Goal: Information Seeking & Learning: Stay updated

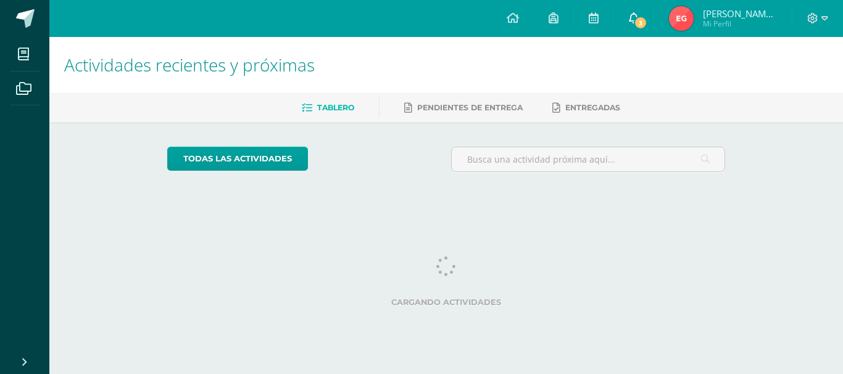
click at [653, 32] on link "3" at bounding box center [633, 18] width 39 height 37
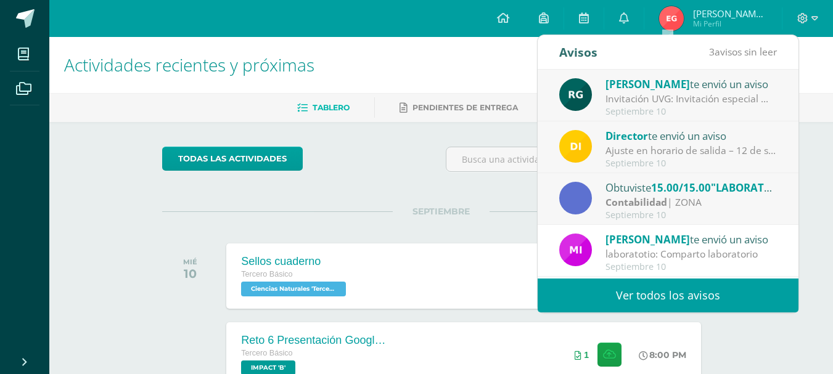
click at [640, 201] on strong "Contabilidad" at bounding box center [637, 203] width 62 height 14
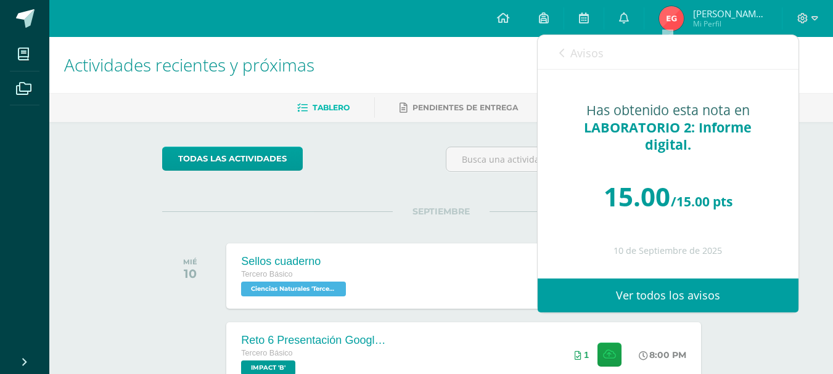
click at [563, 46] on link "Avisos" at bounding box center [581, 52] width 44 height 35
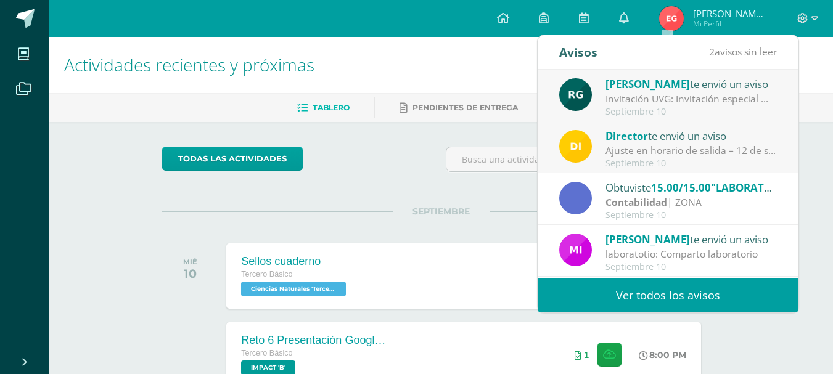
click at [646, 151] on div "Ajuste en horario de salida – [DATE] : Estimados Padres de Familia, Debido a la…" at bounding box center [691, 151] width 171 height 14
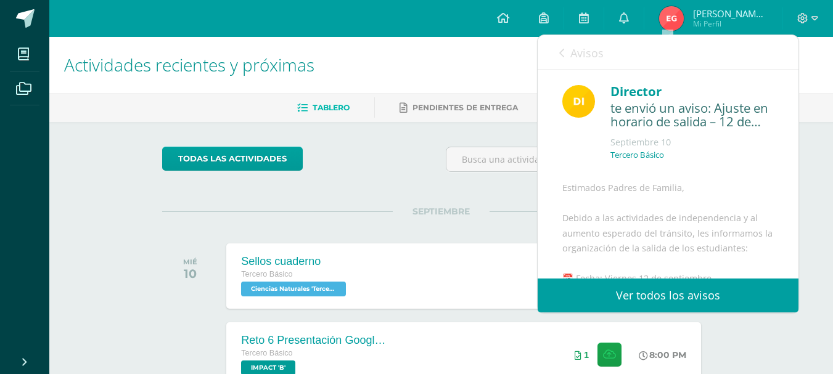
scroll to position [247, 0]
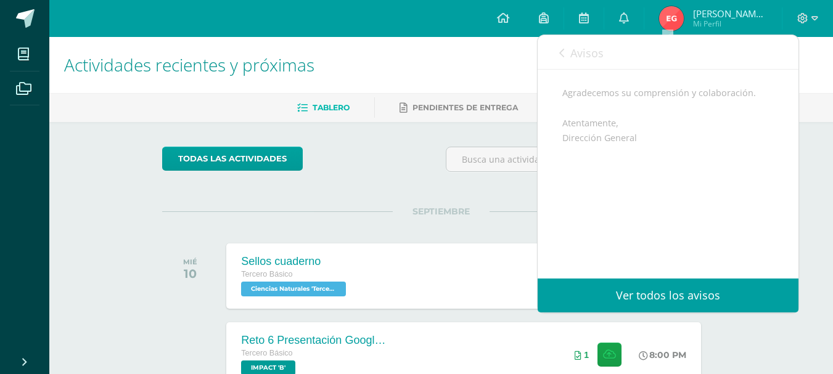
click at [565, 51] on link "Avisos" at bounding box center [581, 52] width 44 height 35
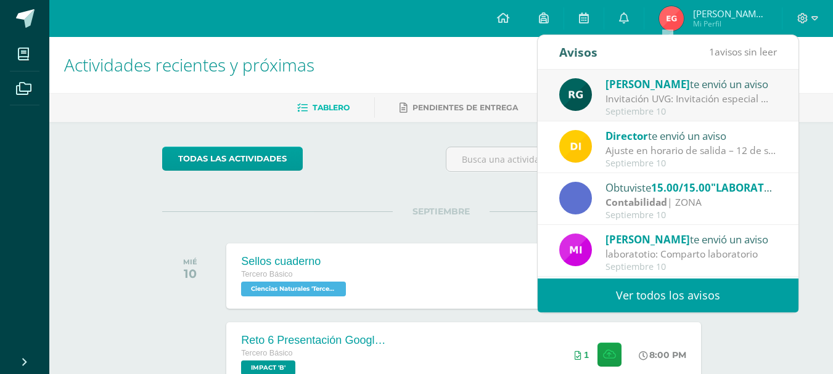
click at [630, 89] on span "[PERSON_NAME]" at bounding box center [648, 84] width 85 height 14
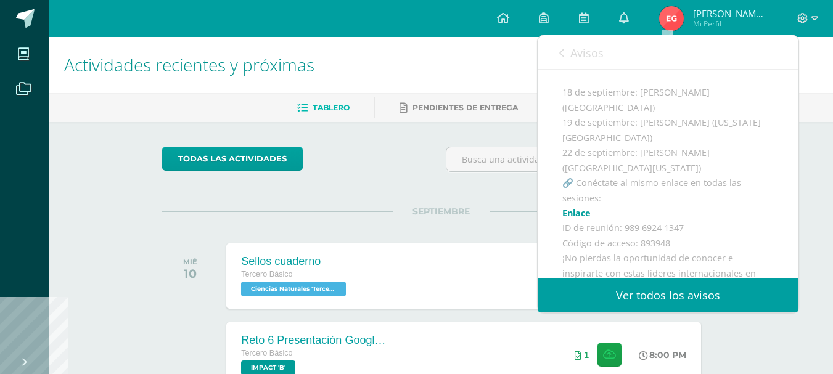
click at [566, 51] on link "Avisos" at bounding box center [581, 52] width 44 height 35
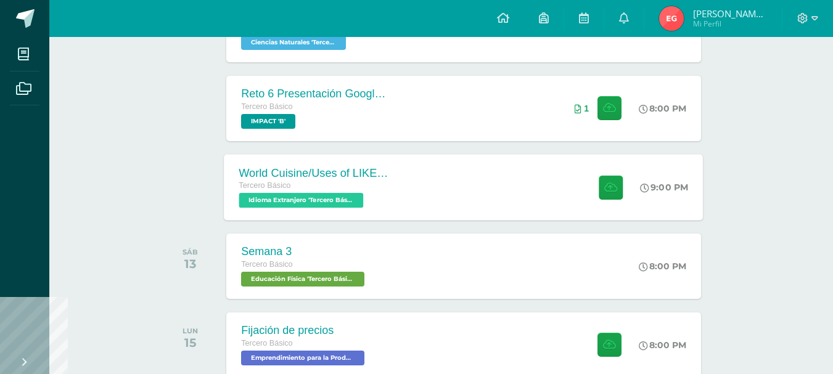
click at [452, 179] on div "World Cuisine/Uses of LIKE week 5 Tercero Básico Idioma Extranjero 'Tercero Bás…" at bounding box center [464, 187] width 479 height 66
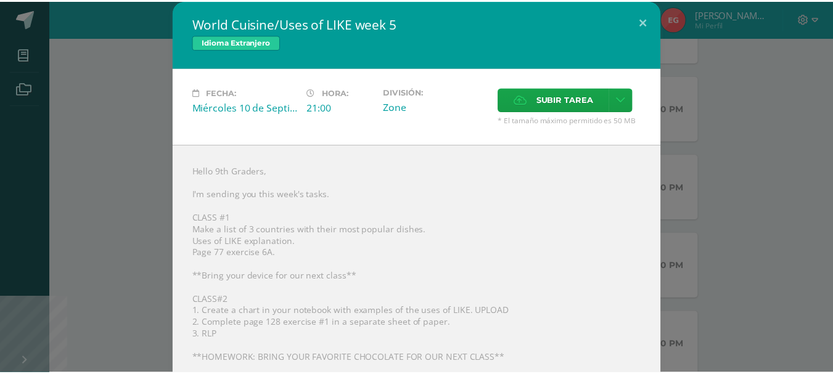
scroll to position [62, 0]
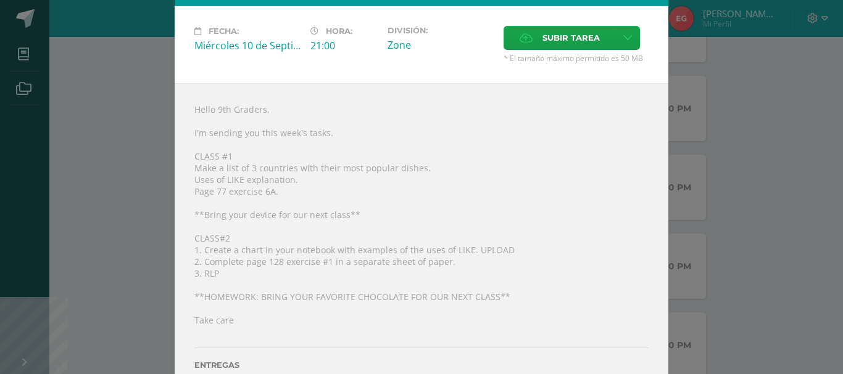
click at [762, 263] on div "World Cuisine/Uses of LIKE week 5 Idioma Extranjero Fecha: Miércoles 10 de Sept…" at bounding box center [421, 178] width 833 height 480
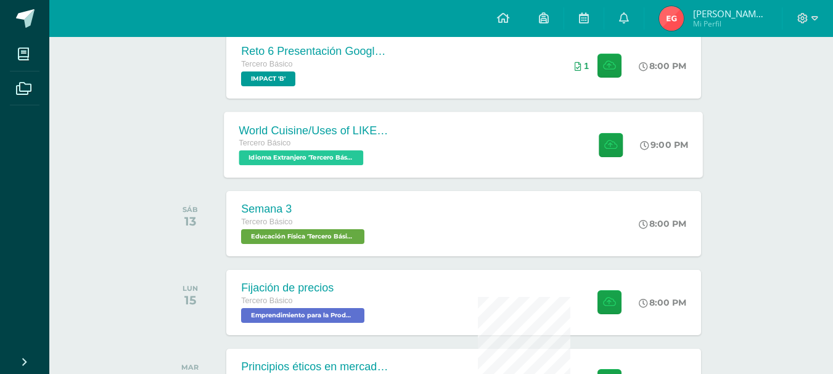
scroll to position [104, 0]
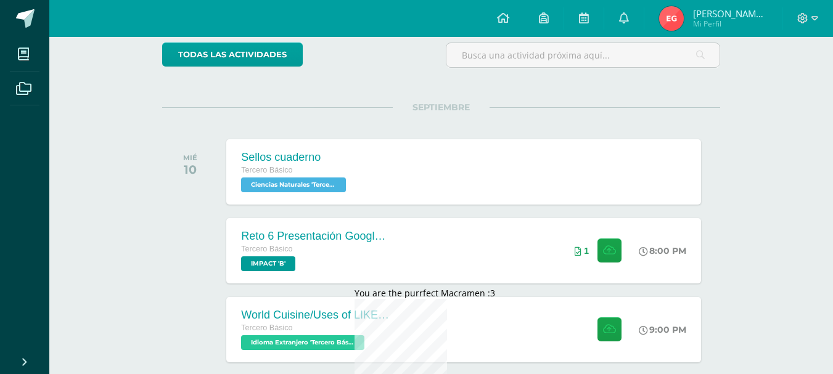
drag, startPoint x: 503, startPoint y: 278, endPoint x: 822, endPoint y: 258, distance: 320.1
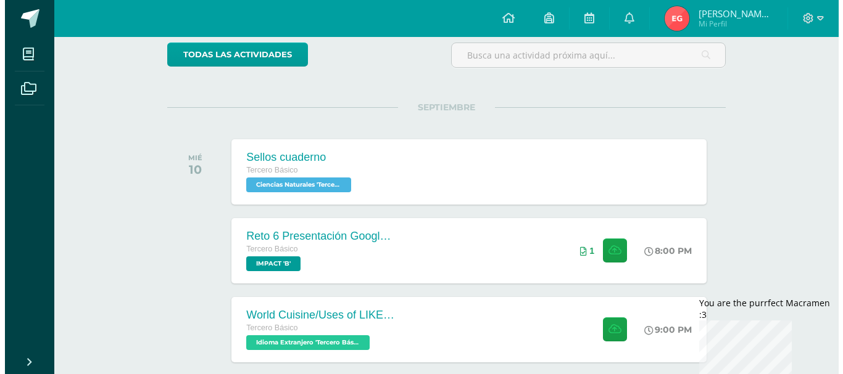
scroll to position [228, 0]
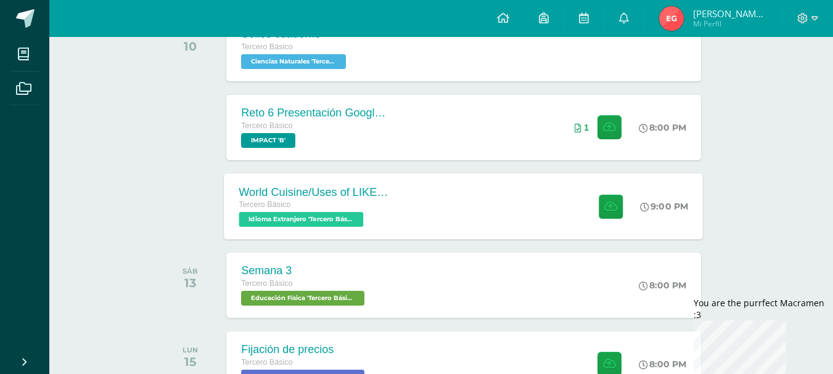
click at [413, 192] on div "World Cuisine/Uses of LIKE week 5 Tercero Básico Idioma Extranjero 'Tercero Bás…" at bounding box center [464, 206] width 479 height 66
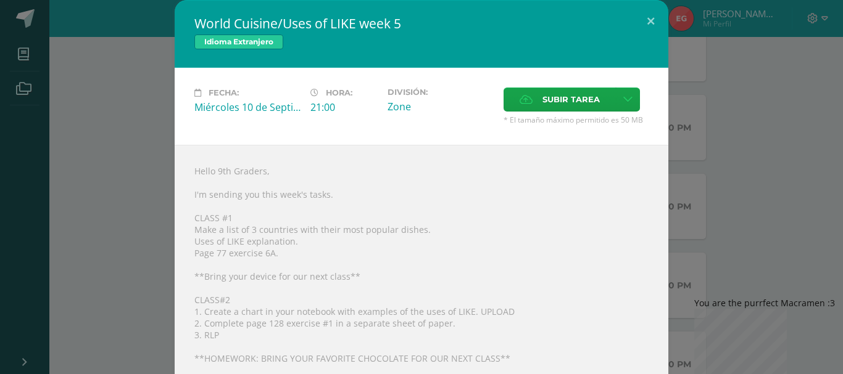
scroll to position [106, 0]
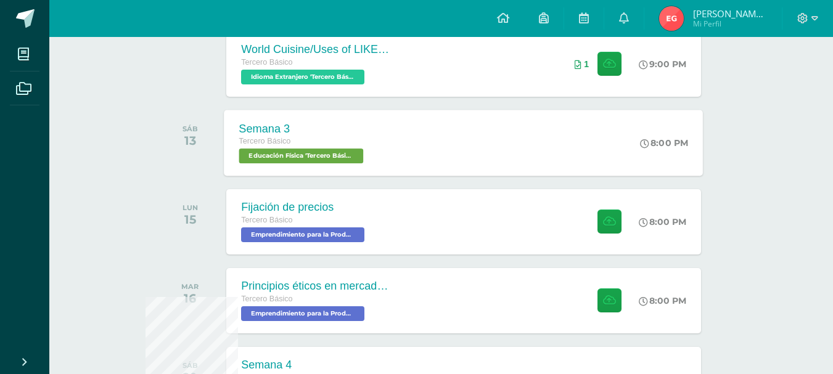
scroll to position [123, 0]
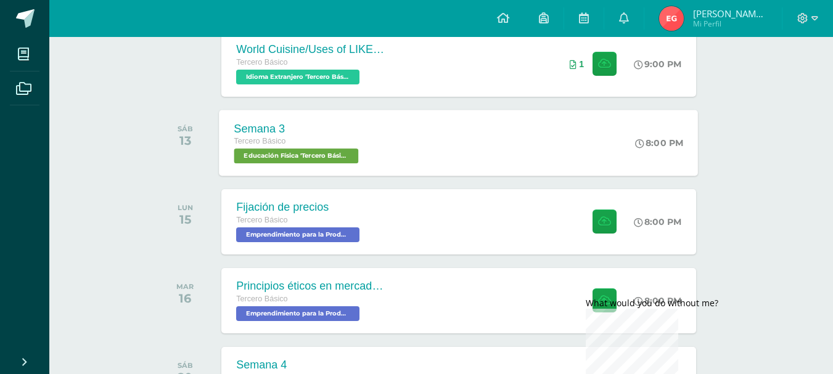
scroll to position [617, 5]
